Goal: Contribute content

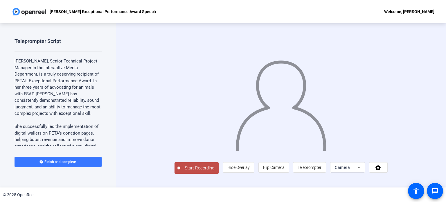
scroll to position [10, 0]
click at [180, 171] on span "Start Recording" at bounding box center [199, 168] width 38 height 7
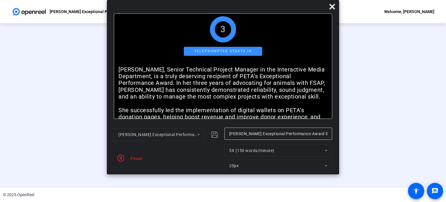
scroll to position [1, 0]
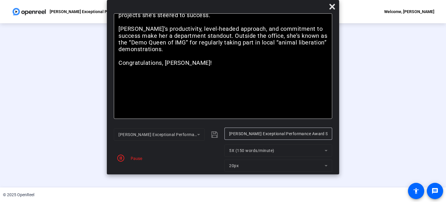
click at [135, 158] on div "Pause" at bounding box center [135, 158] width 15 height 6
click at [121, 158] on icon "button" at bounding box center [120, 158] width 7 height 7
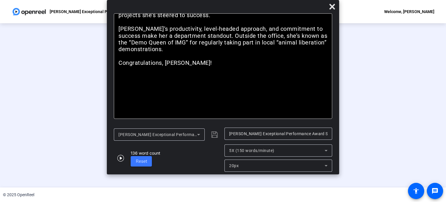
scroll to position [22, 0]
click at [127, 174] on div "00:00:07" at bounding box center [141, 171] width 29 height 5
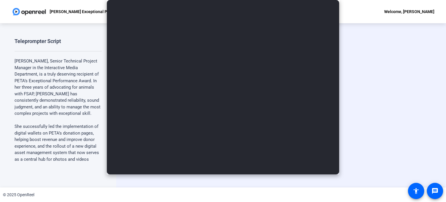
scroll to position [0, 0]
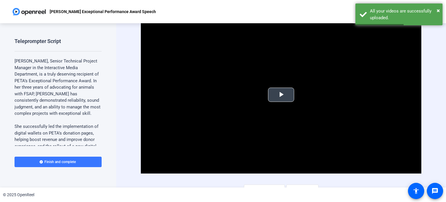
click at [281, 95] on span "Video Player" at bounding box center [281, 95] width 0 height 0
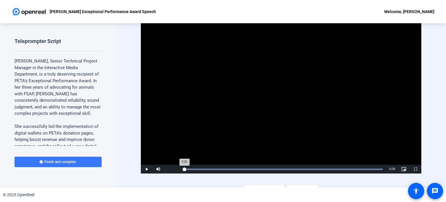
click at [184, 169] on div "Loaded : 100.00% 0:00 0:00" at bounding box center [283, 169] width 198 height 1
click at [146, 169] on span "Video Player" at bounding box center [147, 169] width 12 height 0
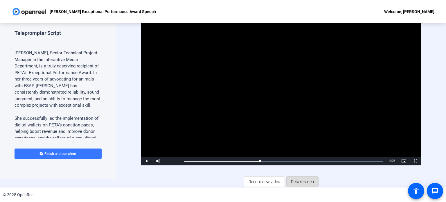
click at [295, 183] on span "Retake video" at bounding box center [302, 181] width 23 height 11
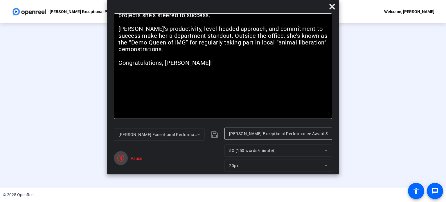
click at [120, 160] on icon "button" at bounding box center [120, 158] width 7 height 7
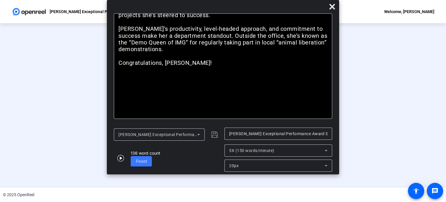
scroll to position [22, 0]
click at [127, 169] on div "Stop Recording" at bounding box center [141, 165] width 29 height 7
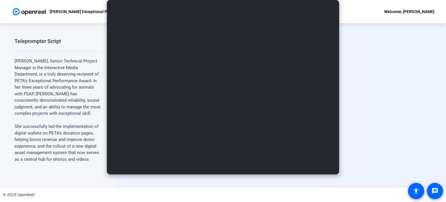
scroll to position [0, 0]
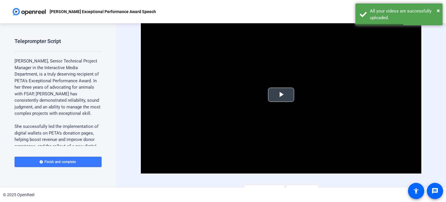
click at [281, 95] on span "Video Player" at bounding box center [281, 95] width 0 height 0
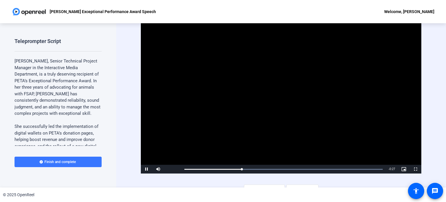
click at [259, 97] on video "Video Player" at bounding box center [281, 95] width 281 height 158
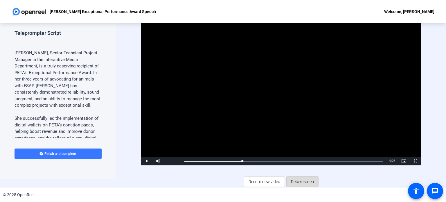
click at [293, 181] on span "Retake video" at bounding box center [302, 181] width 23 height 11
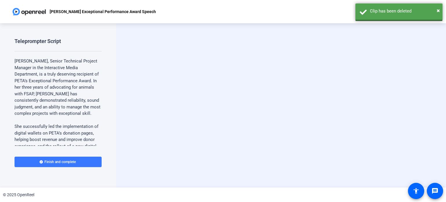
scroll to position [0, 0]
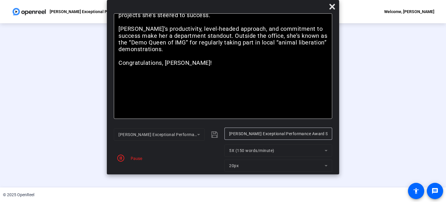
click at [131, 157] on div "Pause" at bounding box center [135, 158] width 15 height 6
click at [122, 157] on icon "button" at bounding box center [120, 158] width 7 height 7
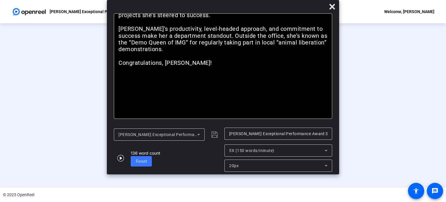
scroll to position [22, 0]
click at [127, 169] on div "Stop Recording" at bounding box center [141, 165] width 29 height 7
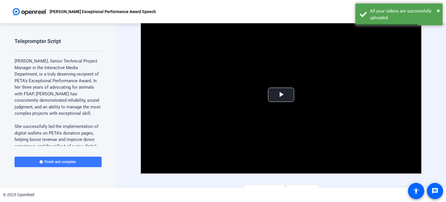
scroll to position [8, 0]
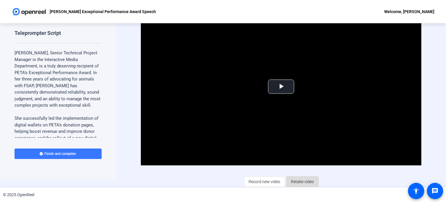
click at [304, 180] on span "Retake video" at bounding box center [302, 181] width 23 height 11
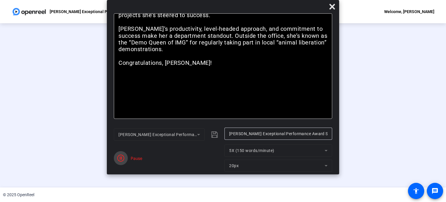
click at [120, 159] on icon "button" at bounding box center [120, 158] width 7 height 7
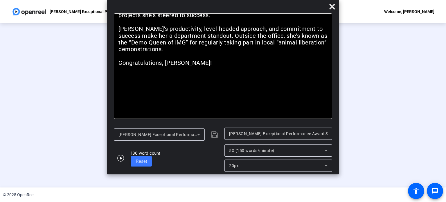
scroll to position [22, 0]
click at [127, 174] on div "00:00:55" at bounding box center [141, 171] width 29 height 5
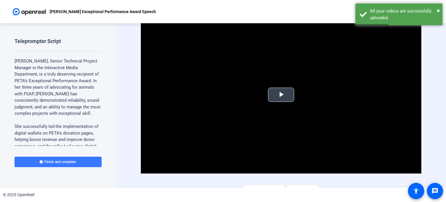
click at [281, 95] on span "Video Player" at bounding box center [281, 95] width 0 height 0
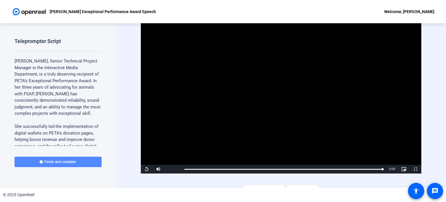
click at [76, 162] on span at bounding box center [58, 162] width 87 height 14
